Goal: Information Seeking & Learning: Learn about a topic

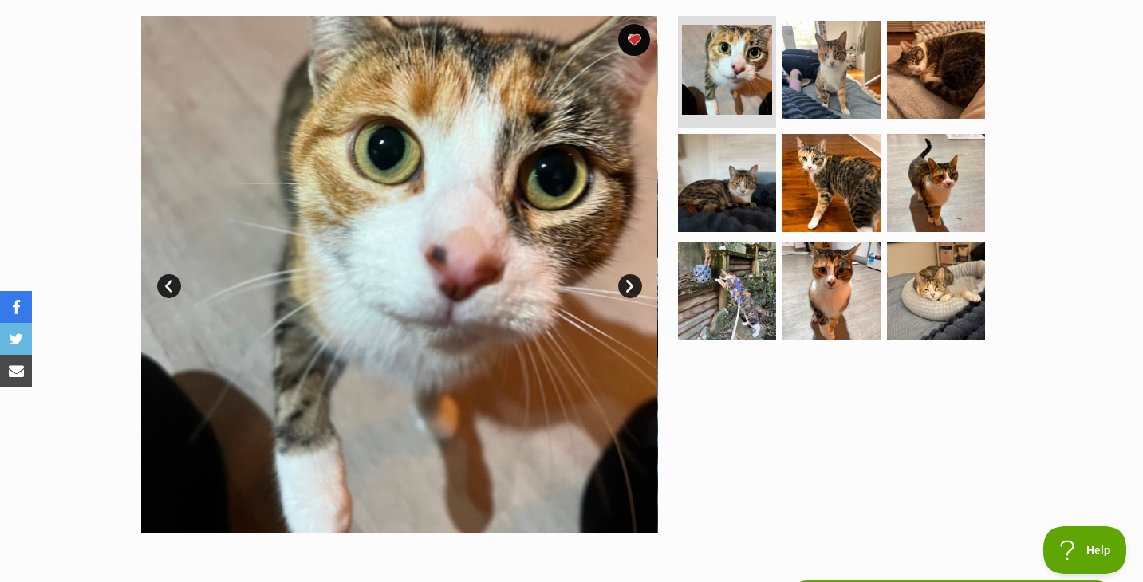
scroll to position [316, 0]
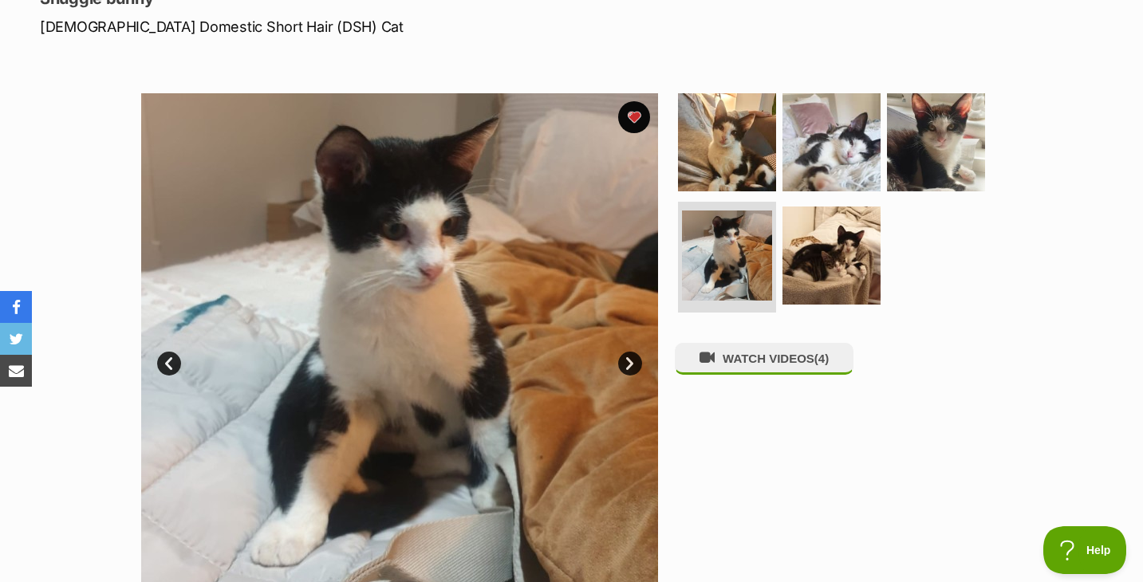
scroll to position [236, 0]
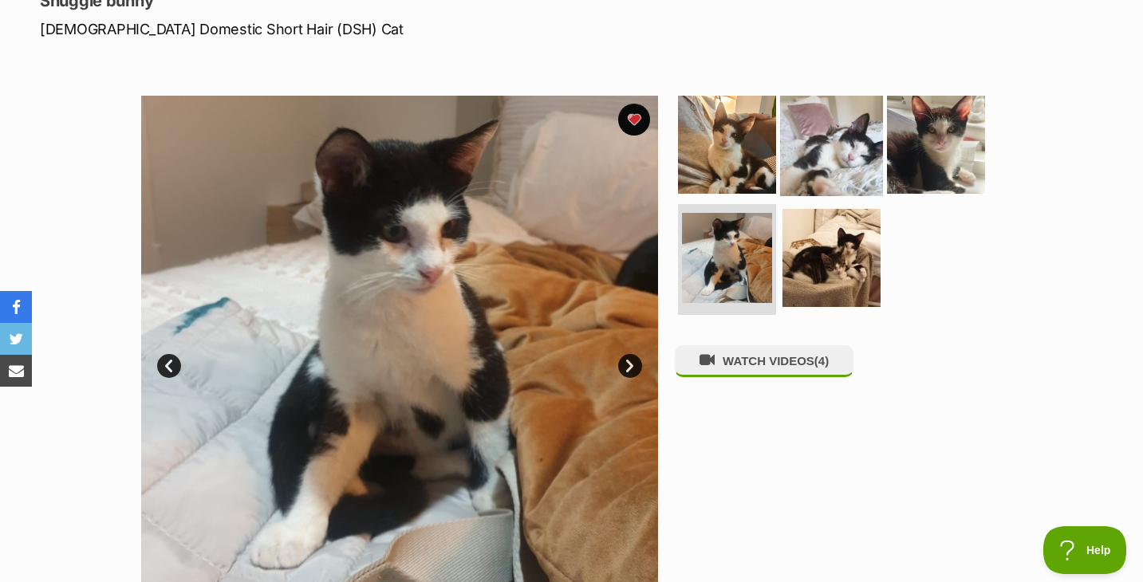
click at [832, 155] on img at bounding box center [831, 144] width 103 height 103
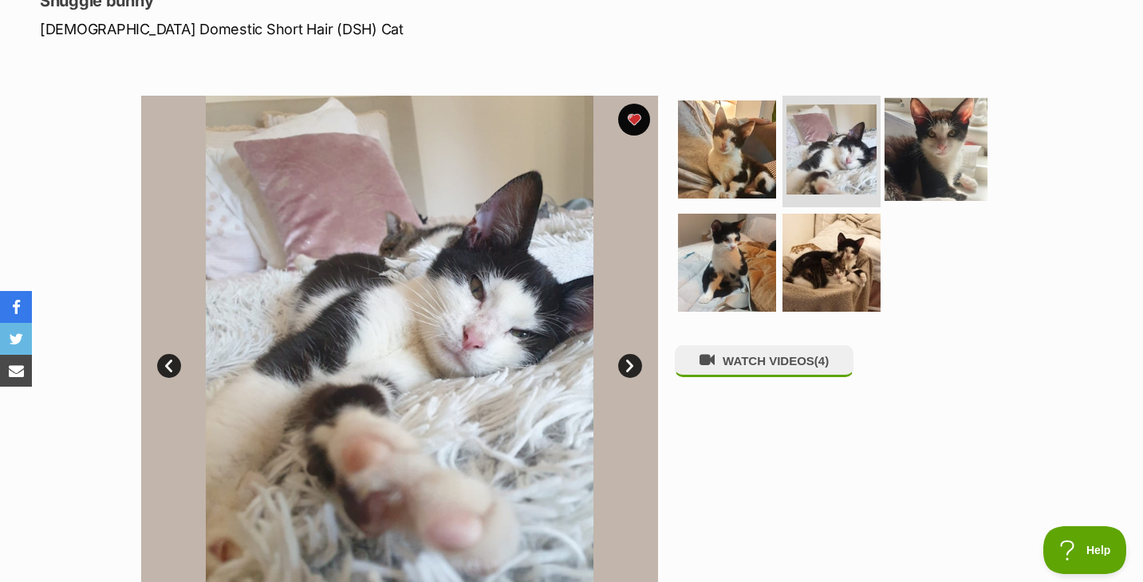
click at [947, 136] on img at bounding box center [935, 149] width 103 height 103
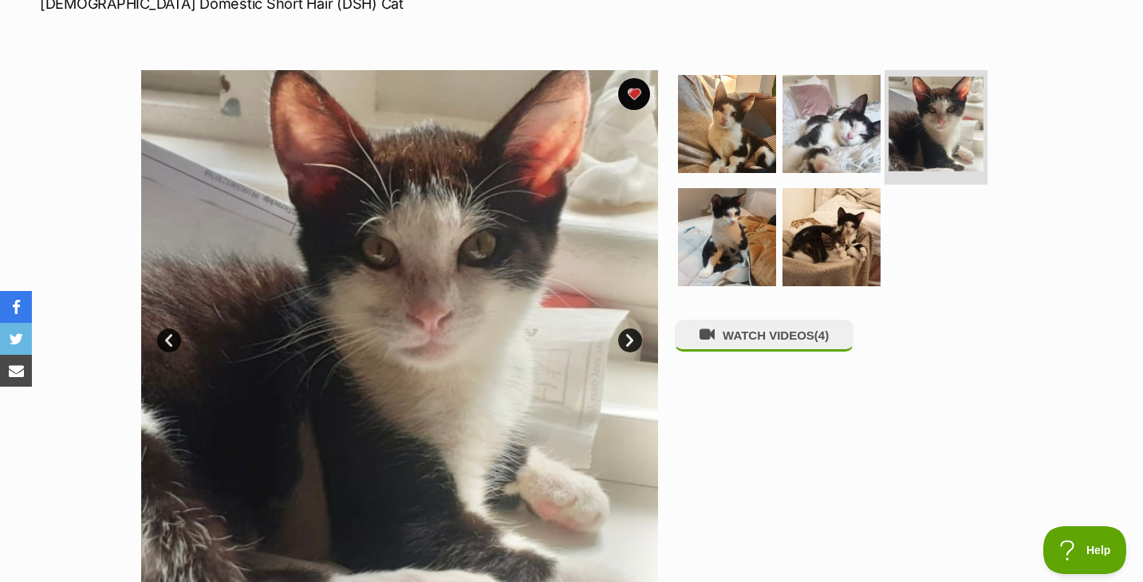
scroll to position [269, 0]
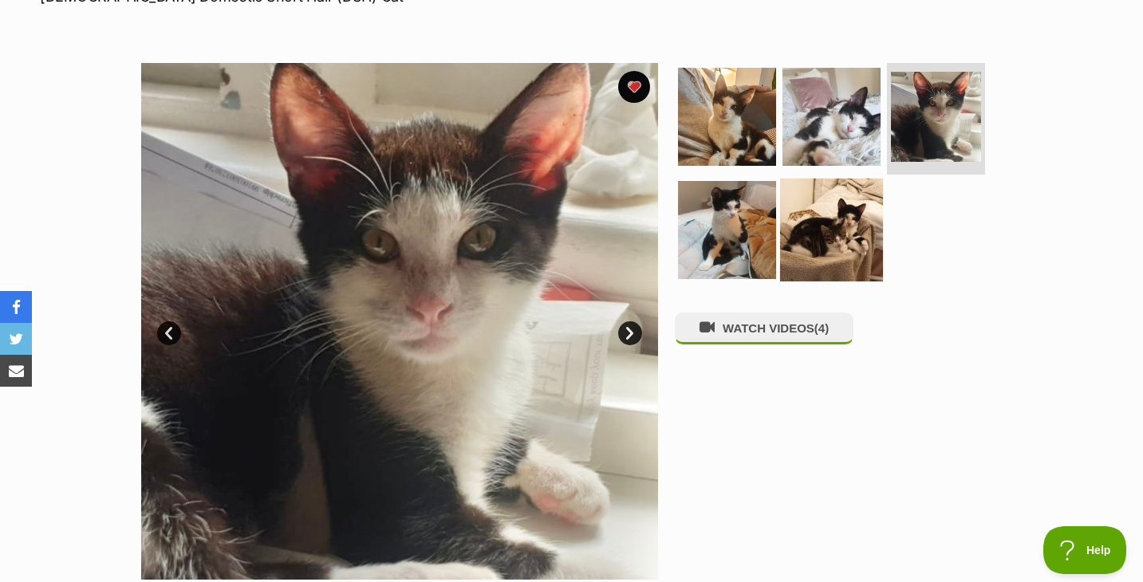
click at [791, 215] on img at bounding box center [831, 229] width 103 height 103
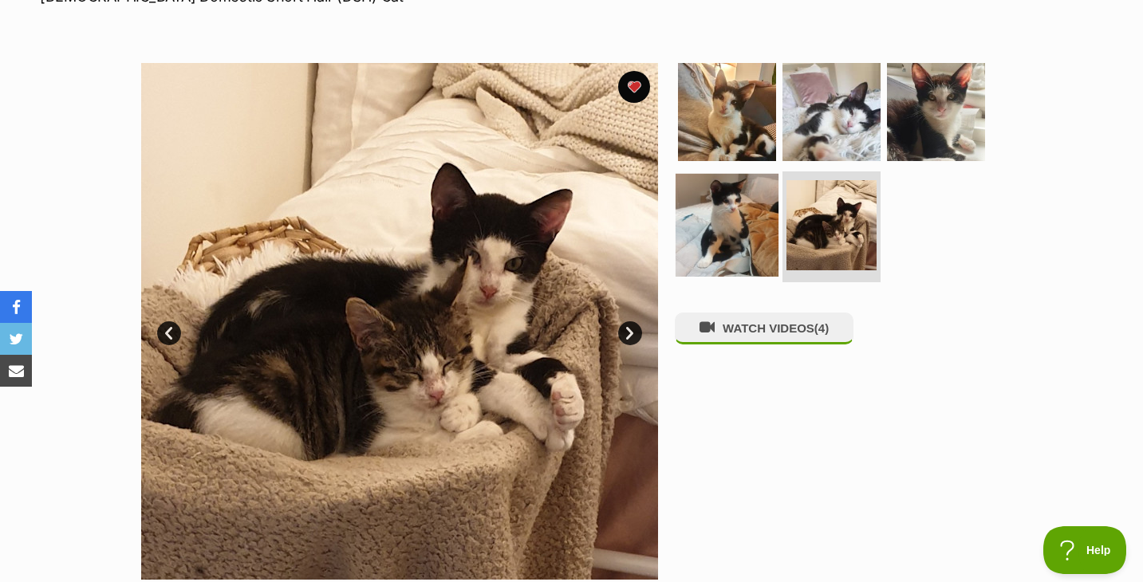
click at [710, 226] on img at bounding box center [726, 224] width 103 height 103
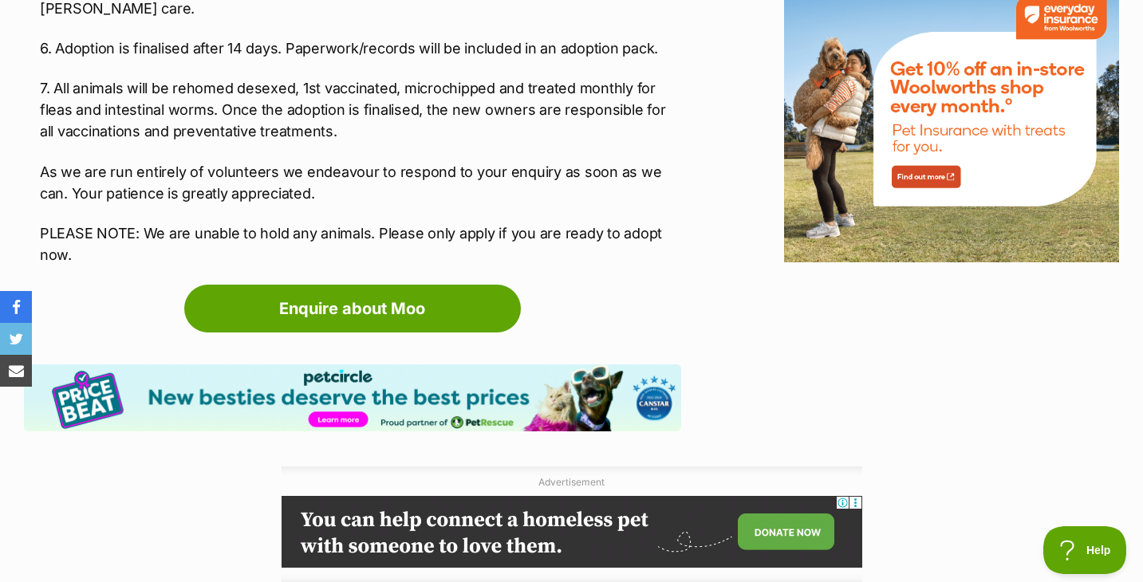
scroll to position [2256, 0]
